Goal: Task Accomplishment & Management: Use online tool/utility

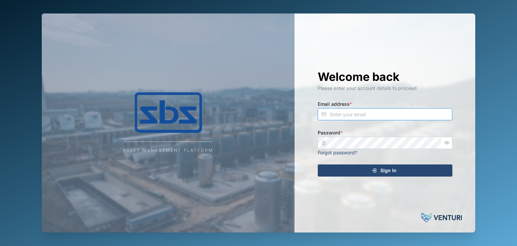
type input "operations_manager@sbs.com.pg"
click at [370, 173] on div "Sign In" at bounding box center [384, 170] width 124 height 11
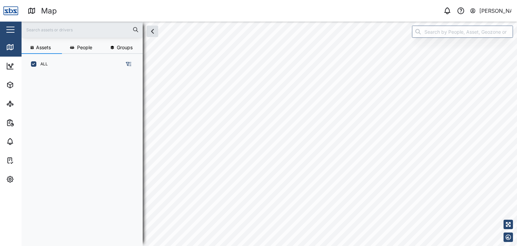
scroll to position [163, 105]
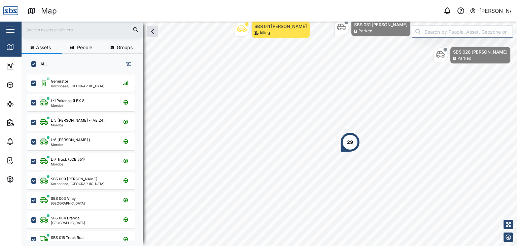
click at [35, 29] on input "text" at bounding box center [82, 30] width 113 height 10
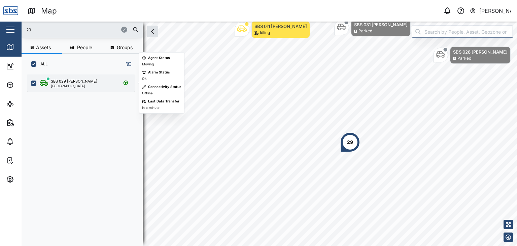
click at [77, 82] on div "SBS 029 [PERSON_NAME]" at bounding box center [74, 81] width 46 height 6
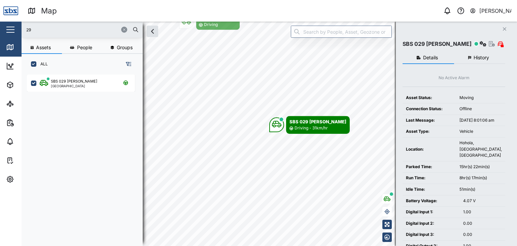
drag, startPoint x: 46, startPoint y: 26, endPoint x: 5, endPoint y: 31, distance: 41.3
click at [5, 31] on div "Map 0 Vijay Kumar Close Map Dashboard Assets ATS Camera Generator Personnel Tan…" at bounding box center [258, 123] width 517 height 246
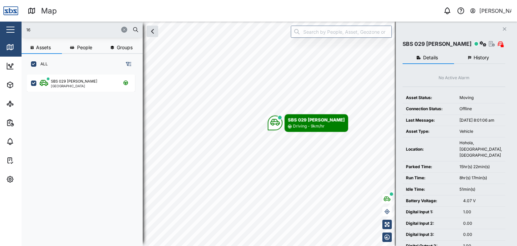
type input "16"
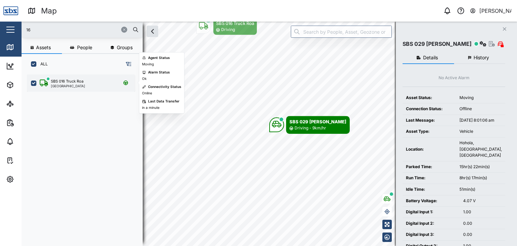
click at [79, 89] on div "SBS 016 Truck Roa [GEOGRAPHIC_DATA]" at bounding box center [81, 82] width 108 height 17
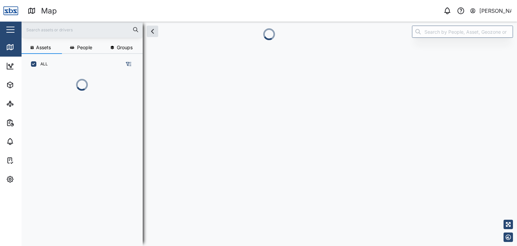
scroll to position [163, 105]
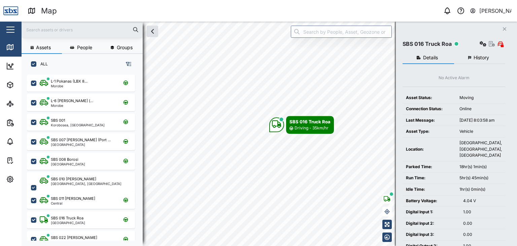
click at [42, 27] on input "text" at bounding box center [82, 30] width 113 height 10
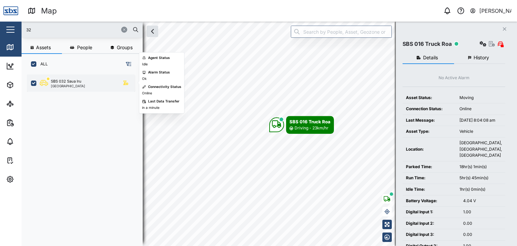
click at [69, 88] on div "SBS 032 Saua Iru [GEOGRAPHIC_DATA]" at bounding box center [81, 82] width 108 height 17
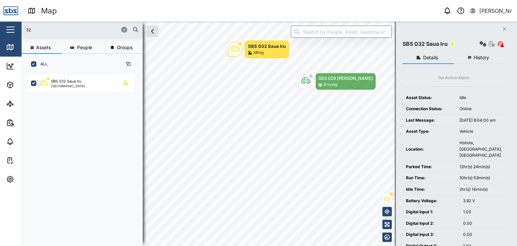
drag, startPoint x: 35, startPoint y: 27, endPoint x: 15, endPoint y: 28, distance: 19.5
click at [15, 28] on div "Map 0 [PERSON_NAME] Close Map Dashboard Assets ATS Camera Generator Personnel T…" at bounding box center [258, 123] width 517 height 246
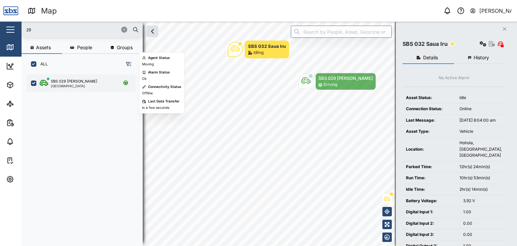
click at [65, 82] on div "SBS 029 [PERSON_NAME]" at bounding box center [74, 81] width 46 height 6
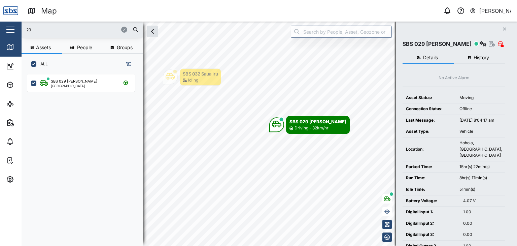
drag, startPoint x: 33, startPoint y: 30, endPoint x: 15, endPoint y: 29, distance: 17.8
click at [15, 29] on div "Map 0 [PERSON_NAME] Close Map Dashboard Assets ATS Camera Generator Personnel T…" at bounding box center [258, 123] width 517 height 246
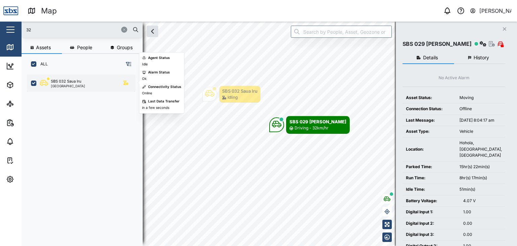
click at [62, 85] on div "[GEOGRAPHIC_DATA]" at bounding box center [68, 85] width 34 height 3
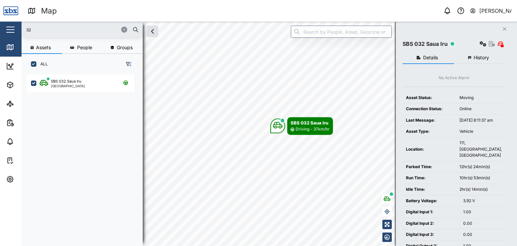
drag, startPoint x: 48, startPoint y: 29, endPoint x: 24, endPoint y: 30, distance: 23.9
click at [24, 30] on div "32" at bounding box center [82, 30] width 121 height 16
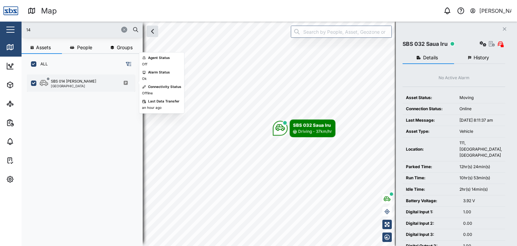
click at [78, 80] on div "SBS 014 [PERSON_NAME] [GEOGRAPHIC_DATA]" at bounding box center [85, 82] width 91 height 9
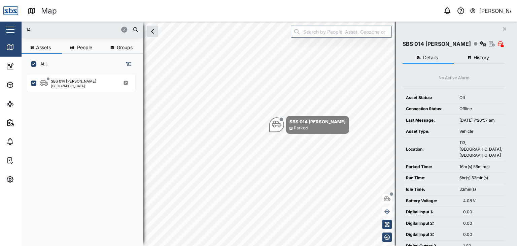
drag, startPoint x: 33, startPoint y: 28, endPoint x: 16, endPoint y: 29, distance: 17.2
click at [16, 29] on div "Map 0 [PERSON_NAME] Close Map Dashboard Assets ATS Camera Generator Personnel T…" at bounding box center [258, 123] width 517 height 246
type input "16"
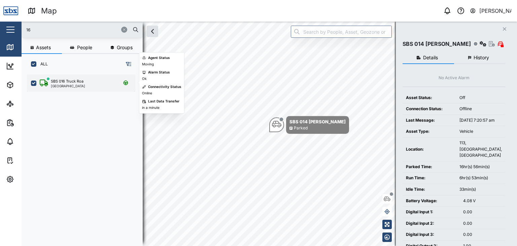
click at [67, 87] on div "[GEOGRAPHIC_DATA]" at bounding box center [68, 85] width 34 height 3
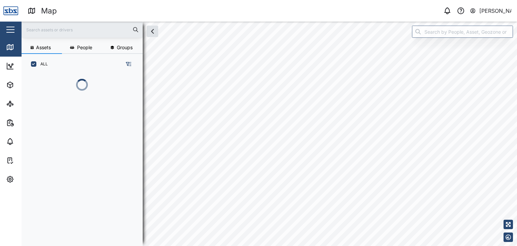
scroll to position [163, 105]
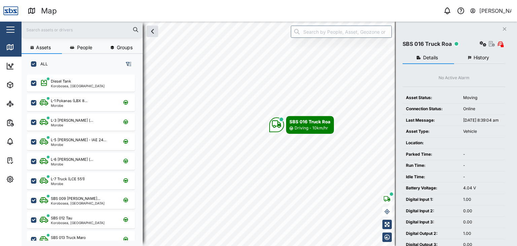
click at [52, 30] on input "text" at bounding box center [82, 30] width 113 height 10
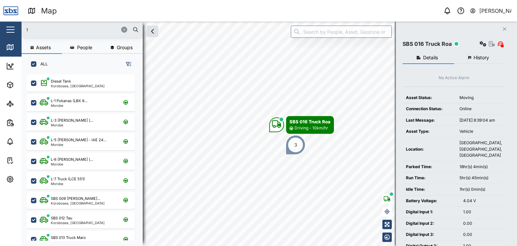
scroll to position [0, 0]
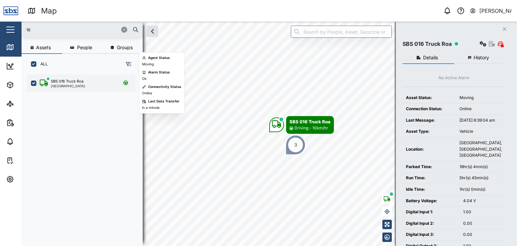
click at [67, 84] on div "[GEOGRAPHIC_DATA]" at bounding box center [68, 85] width 34 height 3
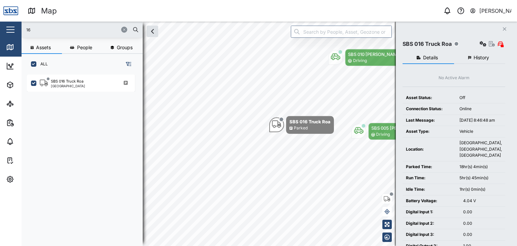
drag, startPoint x: 38, startPoint y: 31, endPoint x: 21, endPoint y: 31, distance: 17.2
click at [21, 31] on div "Map 0 Vijay Kumar Close Map Dashboard Assets ATS Camera Generator Personnel Tan…" at bounding box center [258, 123] width 517 height 246
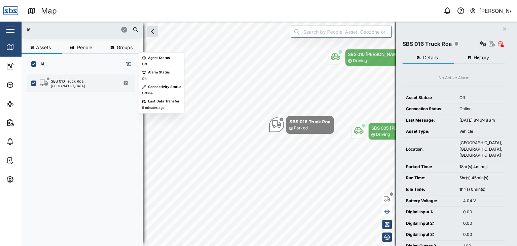
click at [63, 87] on div "[GEOGRAPHIC_DATA]" at bounding box center [68, 85] width 34 height 3
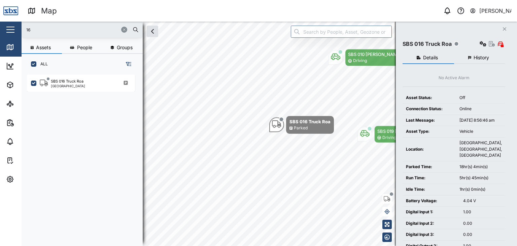
drag, startPoint x: 34, startPoint y: 31, endPoint x: 18, endPoint y: 31, distance: 15.5
click at [18, 31] on div "Map 0 Vijay Kumar Close Map Dashboard Assets ATS Camera Generator Personnel Tan…" at bounding box center [258, 123] width 517 height 246
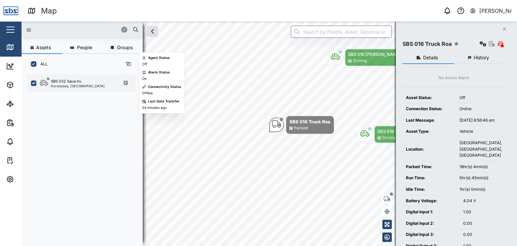
click at [86, 82] on div "SBS 032 Saua Iru" at bounding box center [78, 81] width 54 height 6
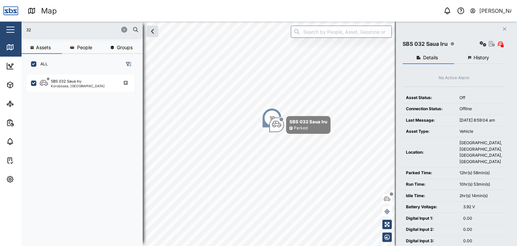
drag, startPoint x: 33, startPoint y: 27, endPoint x: 16, endPoint y: 29, distance: 17.2
click at [16, 29] on div "Map 0 Vijay Kumar Close Map Dashboard Assets ATS Camera Generator Personnel Tan…" at bounding box center [258, 123] width 517 height 246
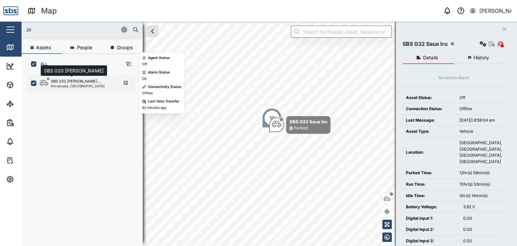
click at [62, 81] on div "SBS 020 Jason Kwant..." at bounding box center [75, 81] width 49 height 6
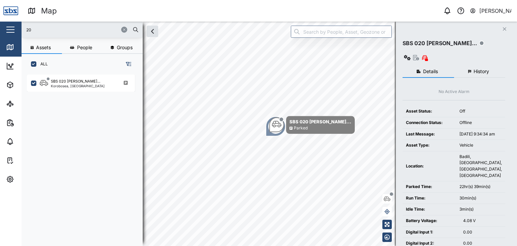
drag, startPoint x: 36, startPoint y: 27, endPoint x: 11, endPoint y: 26, distance: 25.6
click at [11, 26] on div "Map 0 Vijay Kumar Close Map Dashboard Assets ATS Camera Generator Personnel Tan…" at bounding box center [258, 123] width 517 height 246
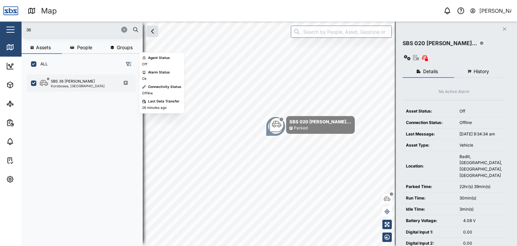
click at [67, 88] on div "SBS 36 Joeli Driso Korobosea, Port Moresby" at bounding box center [81, 82] width 108 height 17
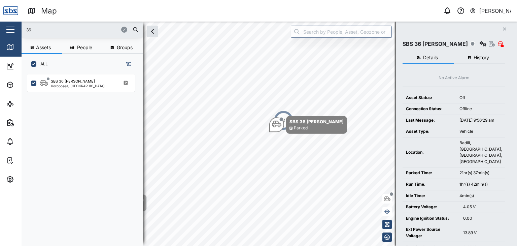
drag, startPoint x: 40, startPoint y: 31, endPoint x: 6, endPoint y: 28, distance: 34.5
click at [7, 28] on div "Map 0 Vijay Kumar Close Map Dashboard Assets ATS Camera Generator Personnel Tan…" at bounding box center [258, 123] width 517 height 246
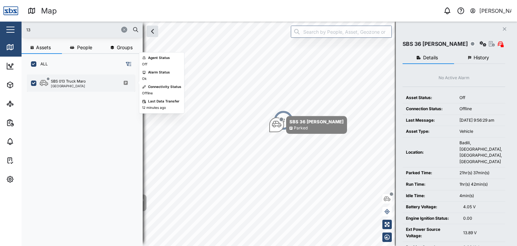
click at [58, 81] on div "SBS 013 Truck Maro" at bounding box center [68, 81] width 35 height 6
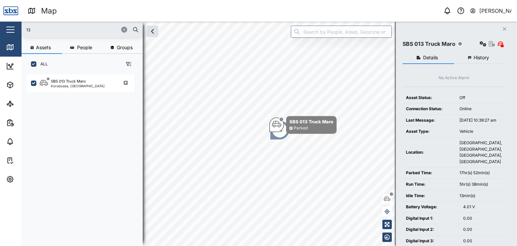
drag, startPoint x: 34, startPoint y: 28, endPoint x: 16, endPoint y: 29, distance: 18.2
click at [16, 29] on div "Map 0 Vijay Kumar Close Map Dashboard Assets ATS Camera Generator Personnel Tan…" at bounding box center [258, 123] width 517 height 246
type input "29"
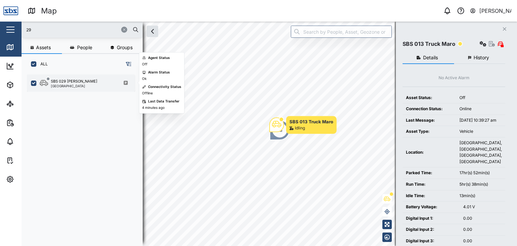
click at [60, 86] on div "[GEOGRAPHIC_DATA]" at bounding box center [74, 85] width 46 height 3
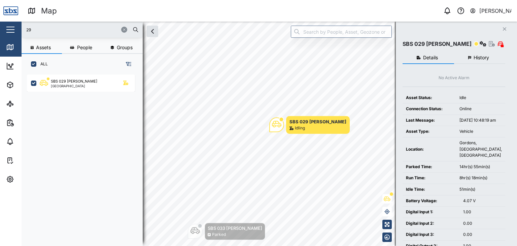
drag, startPoint x: 38, startPoint y: 30, endPoint x: 26, endPoint y: 30, distance: 11.8
click at [26, 30] on input "29" at bounding box center [82, 30] width 113 height 10
click at [14, 65] on icon at bounding box center [10, 66] width 8 height 8
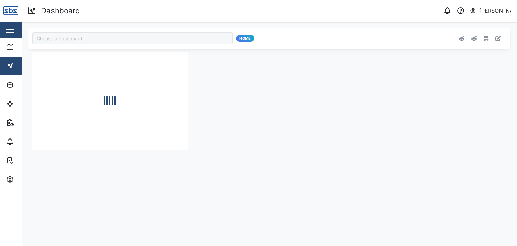
type input "Odometer Update"
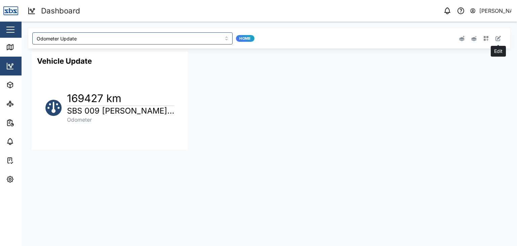
click at [496, 39] on icon "button" at bounding box center [497, 38] width 5 height 5
click at [172, 58] on button "button" at bounding box center [173, 56] width 9 height 9
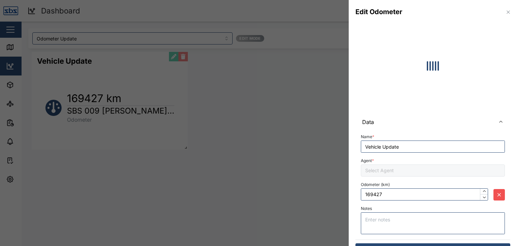
type input "169510"
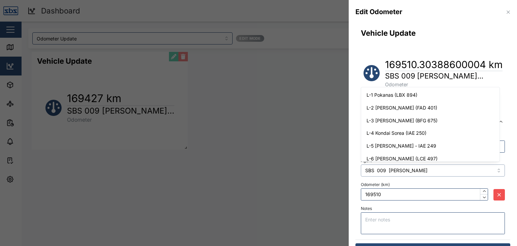
click at [496, 171] on input "SBS 009 Simon Salayau" at bounding box center [433, 170] width 144 height 12
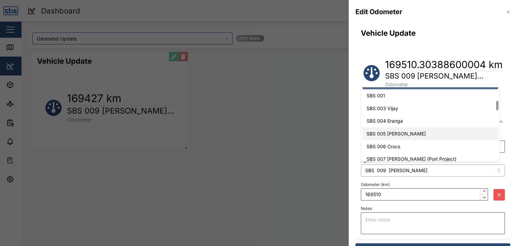
scroll to position [67, 0]
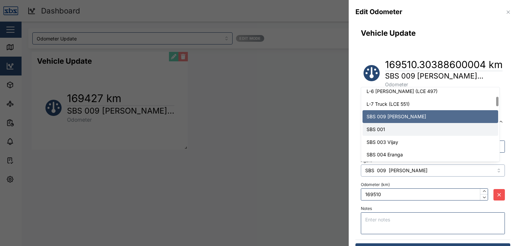
type input "SBS 001"
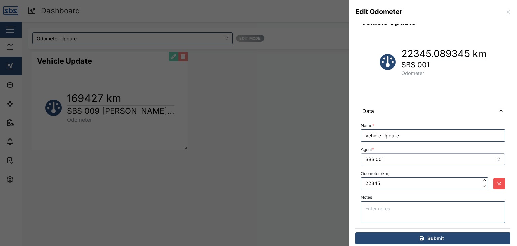
scroll to position [16, 0]
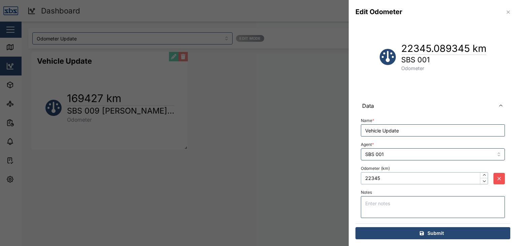
click at [388, 176] on input "22345" at bounding box center [424, 178] width 127 height 12
drag, startPoint x: 382, startPoint y: 177, endPoint x: 359, endPoint y: 177, distance: 22.9
click at [359, 177] on div "Name * Vehicle Update Agent * SBS 001 Odometer (km) 22345 Notes" at bounding box center [432, 168] width 155 height 109
type input "22293"
click at [440, 233] on span "Submit" at bounding box center [435, 232] width 16 height 11
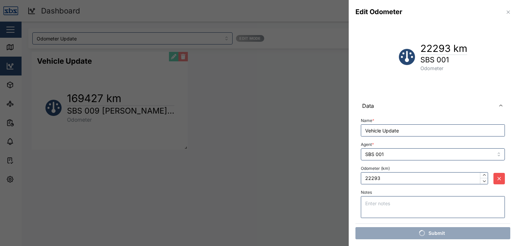
scroll to position [0, 0]
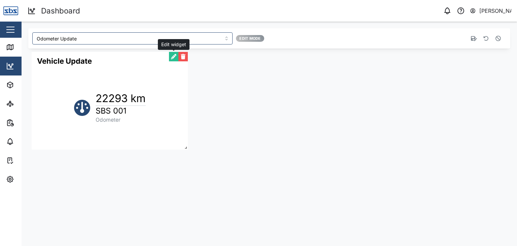
click at [173, 59] on button "button" at bounding box center [173, 56] width 9 height 9
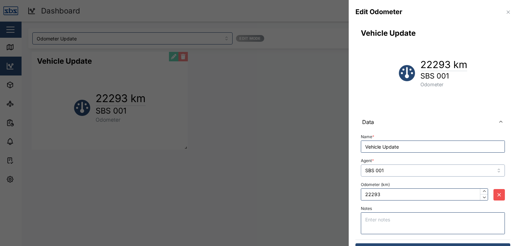
click at [487, 169] on input "SBS 001" at bounding box center [433, 170] width 144 height 12
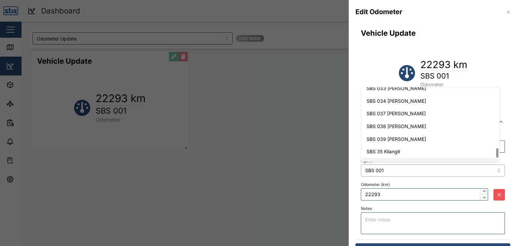
scroll to position [466, 0]
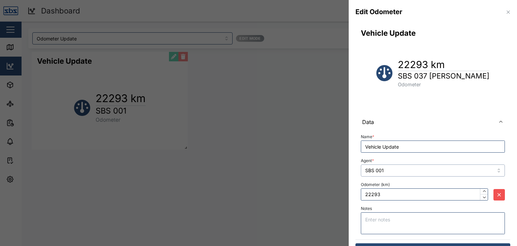
type input "SBS 037 Jason P"
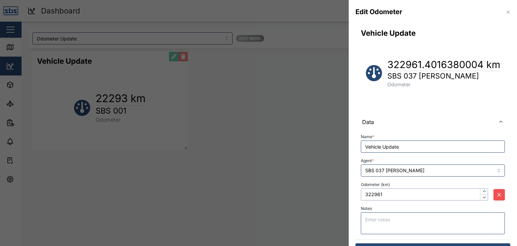
click at [385, 193] on input "322961" at bounding box center [424, 194] width 127 height 12
drag, startPoint x: 385, startPoint y: 193, endPoint x: 361, endPoint y: 193, distance: 23.9
click at [361, 193] on input "322961" at bounding box center [424, 194] width 127 height 12
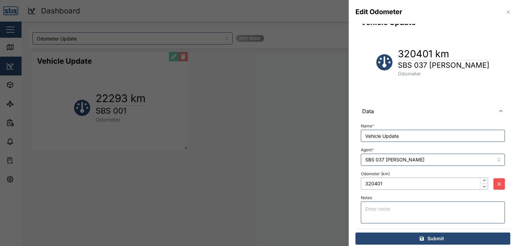
scroll to position [16, 0]
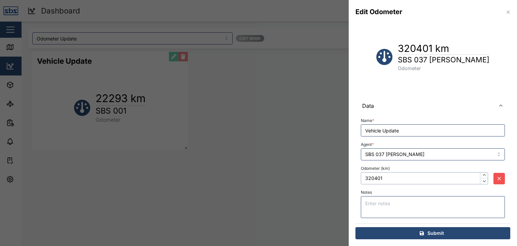
type input "320401"
click at [440, 232] on span "Submit" at bounding box center [435, 232] width 16 height 11
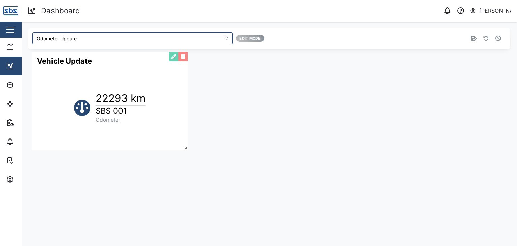
scroll to position [0, 0]
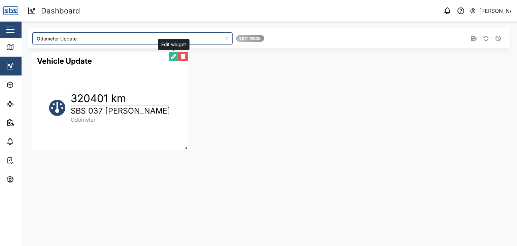
click at [172, 57] on button "button" at bounding box center [173, 56] width 9 height 9
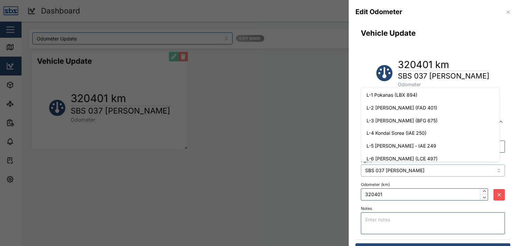
click at [493, 168] on input "SBS 037 Jason P" at bounding box center [433, 170] width 144 height 12
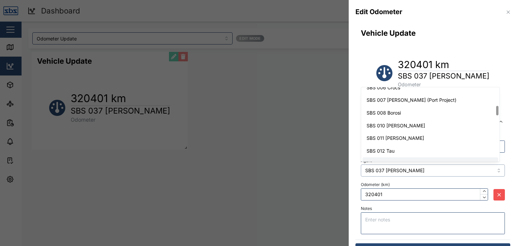
scroll to position [133, 0]
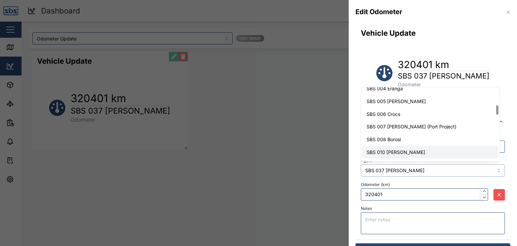
type input "SBS 010 [PERSON_NAME]"
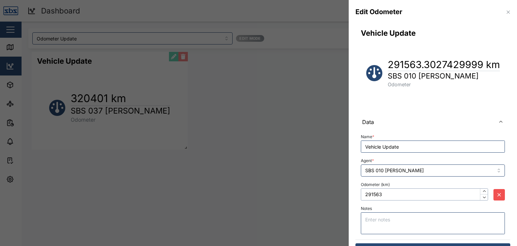
drag, startPoint x: 383, startPoint y: 196, endPoint x: 361, endPoint y: 194, distance: 22.6
click at [361, 194] on input "291563" at bounding box center [424, 194] width 127 height 12
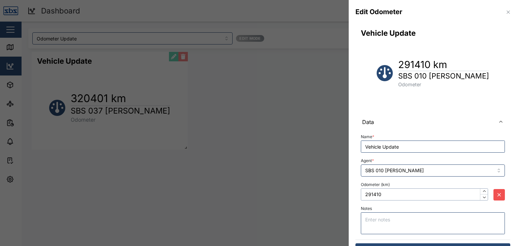
scroll to position [16, 0]
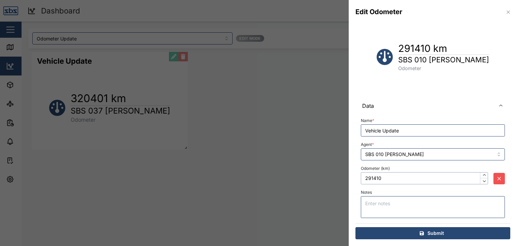
type input "291410"
click at [428, 230] on span "Submit" at bounding box center [435, 232] width 16 height 11
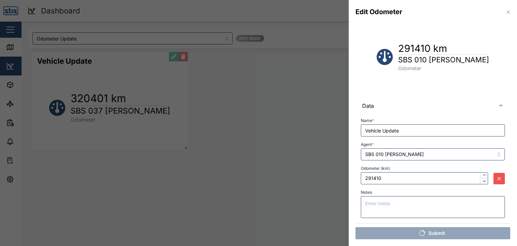
scroll to position [0, 0]
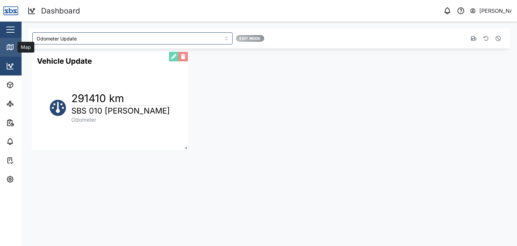
click at [15, 46] on div "Map" at bounding box center [19, 47] width 27 height 8
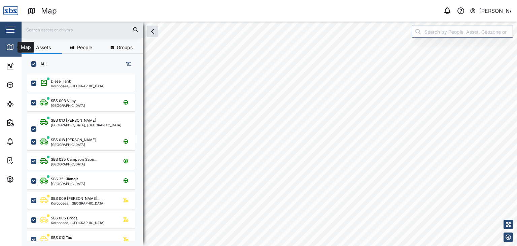
scroll to position [163, 105]
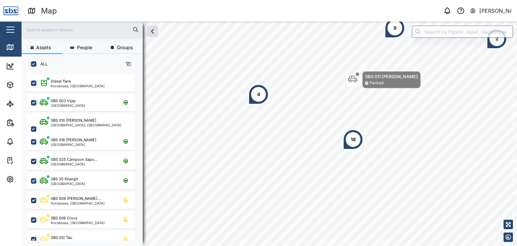
click at [46, 32] on input "text" at bounding box center [82, 30] width 113 height 10
type input "13"
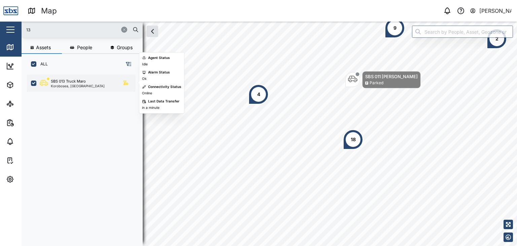
click at [55, 84] on div "Korobosea, [GEOGRAPHIC_DATA]" at bounding box center [78, 85] width 54 height 3
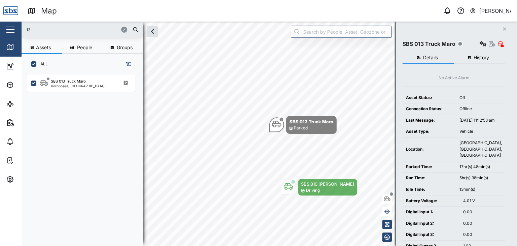
drag, startPoint x: 35, startPoint y: 29, endPoint x: 17, endPoint y: 27, distance: 17.5
click at [17, 27] on div "Map 0 Vijay Kumar Close Map Dashboard Assets ATS Camera Generator Personnel Tan…" at bounding box center [258, 123] width 517 height 246
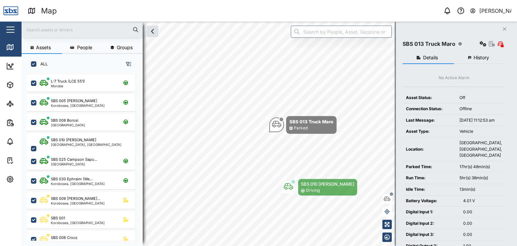
click at [45, 31] on input "text" at bounding box center [82, 30] width 113 height 10
type input "35"
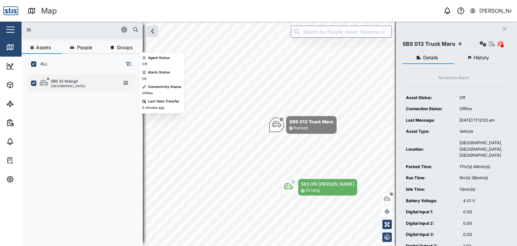
click at [70, 84] on div "[GEOGRAPHIC_DATA]" at bounding box center [68, 85] width 34 height 3
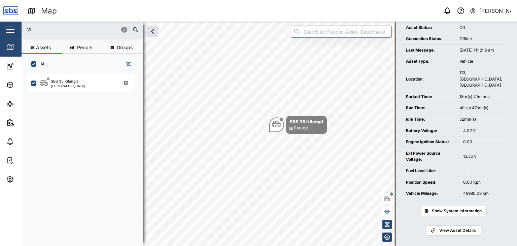
scroll to position [72, 0]
